Goal: Navigation & Orientation: Find specific page/section

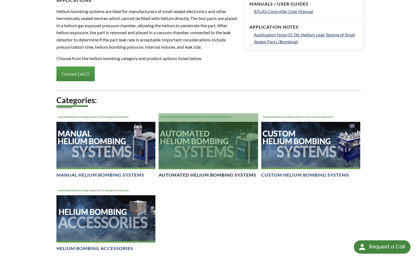
scroll to position [167, 0]
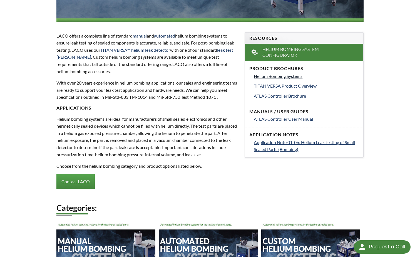
click at [280, 76] on span "Helium Bombing Systems" at bounding box center [278, 75] width 49 height 5
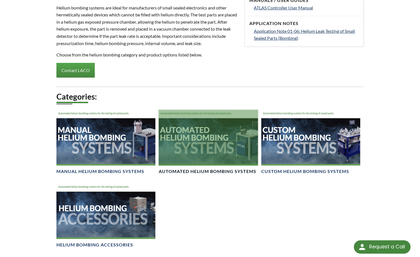
click at [212, 154] on div at bounding box center [208, 138] width 99 height 56
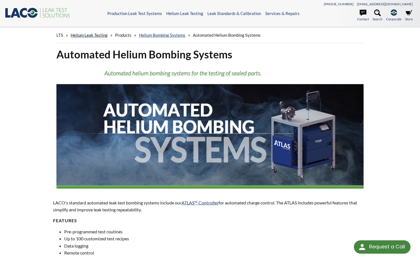
click at [104, 36] on link "Helium Leak Testing" at bounding box center [89, 35] width 37 height 5
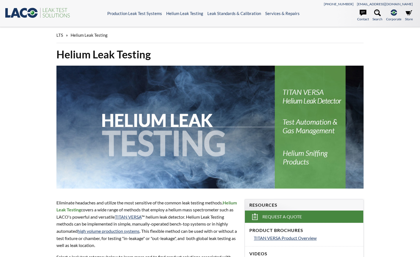
select select "言語翻訳ウィジェット"
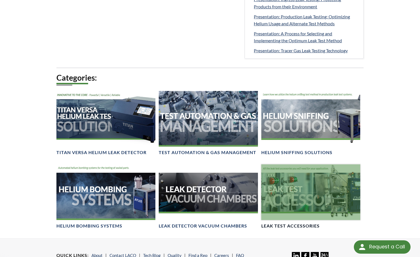
scroll to position [362, 0]
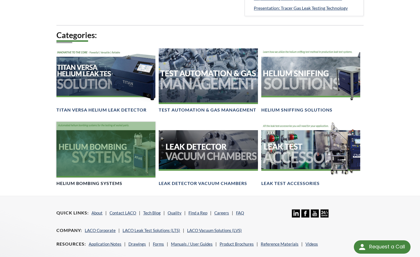
click at [98, 162] on div at bounding box center [105, 150] width 99 height 56
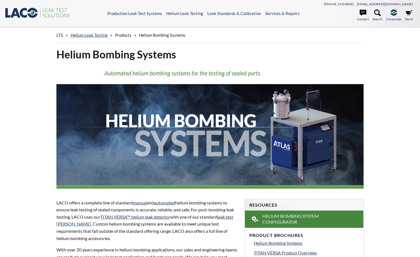
select select "言語翻訳ウィジェット"
drag, startPoint x: 23, startPoint y: 195, endPoint x: 43, endPoint y: 181, distance: 24.1
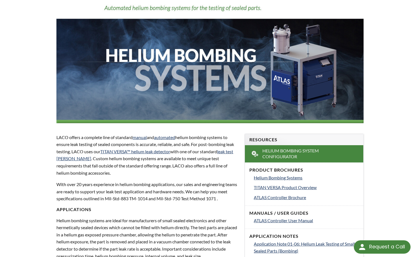
scroll to position [56, 0]
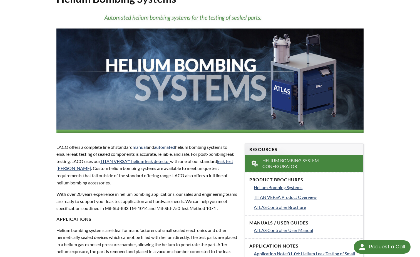
drag, startPoint x: 391, startPoint y: 29, endPoint x: 389, endPoint y: 25, distance: 4.1
click at [391, 29] on div "LTS » Helium Leak Testing » Products » Helium Bombing Systems Helium Bombing Sy…" at bounding box center [210, 225] width 420 height 508
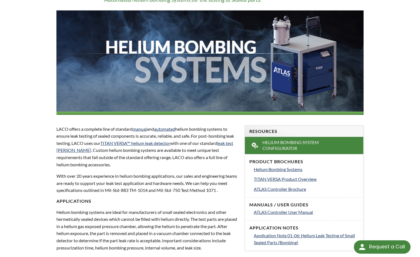
scroll to position [83, 0]
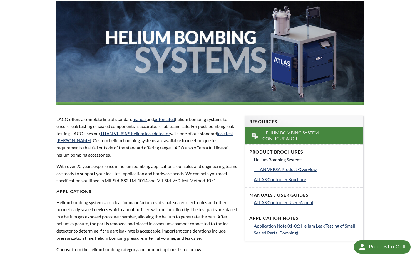
click at [255, 159] on span "Helium Bombing Systems" at bounding box center [278, 159] width 49 height 5
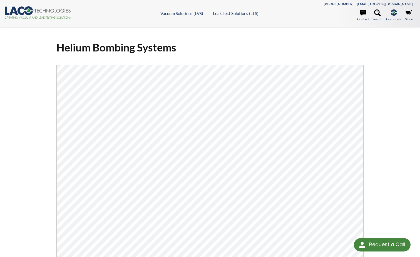
select select "言語翻訳ウィジェット"
